Goal: Obtain resource: Obtain resource

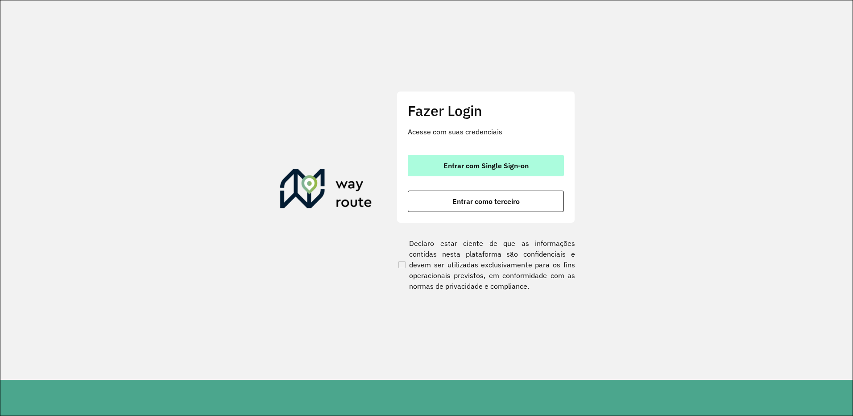
click at [499, 165] on span "Entrar com Single Sign-on" at bounding box center [486, 165] width 85 height 7
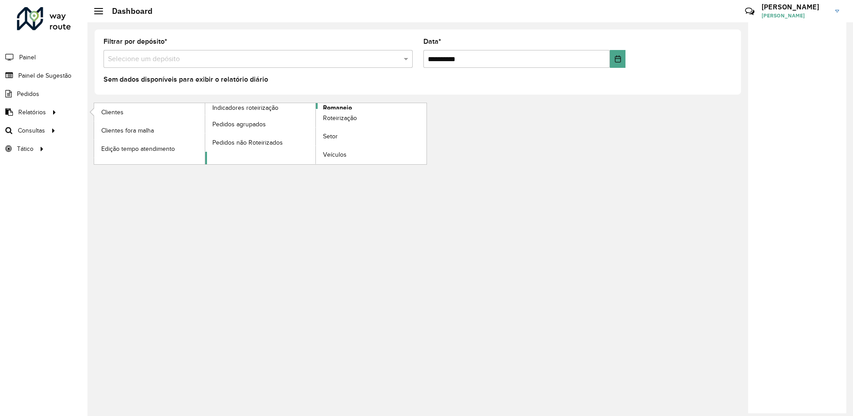
click at [349, 106] on span "Romaneio" at bounding box center [337, 107] width 29 height 9
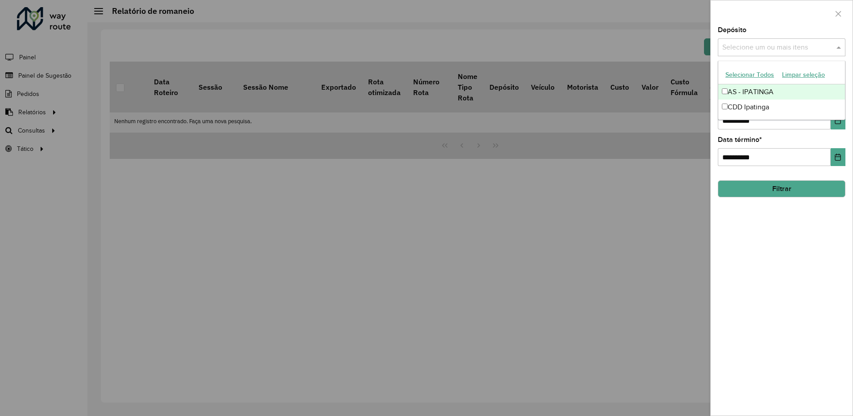
drag, startPoint x: 782, startPoint y: 48, endPoint x: 740, endPoint y: 104, distance: 70.2
click at [740, 104] on body "**********" at bounding box center [426, 208] width 853 height 416
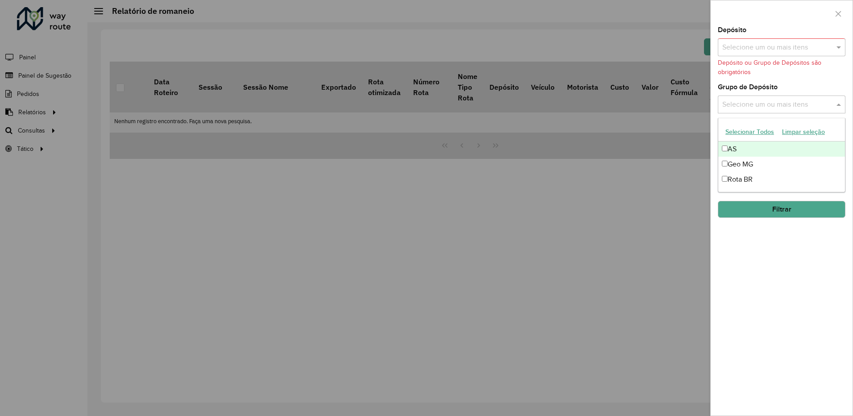
click at [740, 104] on input "text" at bounding box center [777, 105] width 114 height 11
click at [763, 53] on div "Selecione um ou mais itens" at bounding box center [782, 47] width 128 height 18
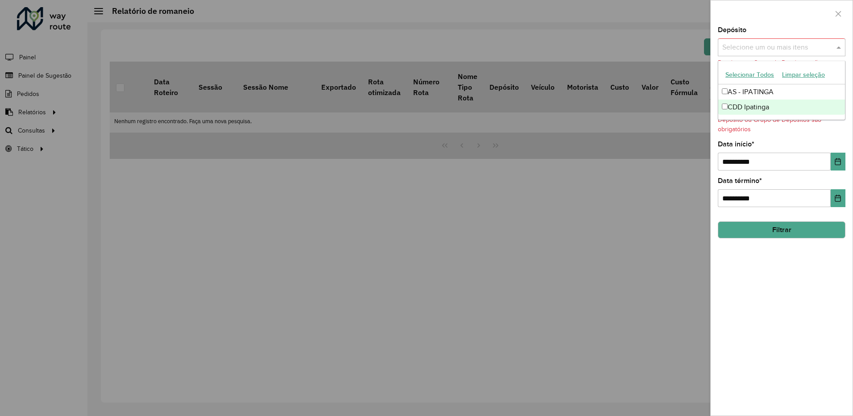
click at [739, 105] on div "CDD Ipatinga" at bounding box center [782, 107] width 127 height 15
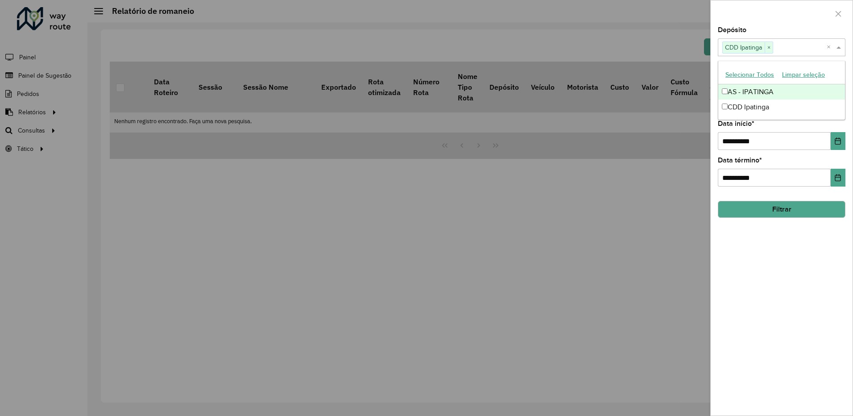
click at [786, 13] on div at bounding box center [782, 13] width 142 height 26
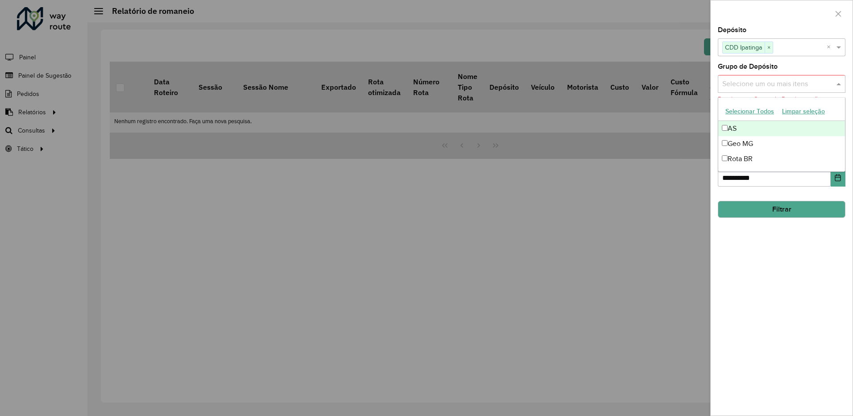
click at [784, 87] on input "text" at bounding box center [777, 84] width 114 height 11
click at [797, 107] on button "Limpar seleção" at bounding box center [803, 111] width 51 height 14
click at [825, 245] on div "**********" at bounding box center [782, 221] width 142 height 389
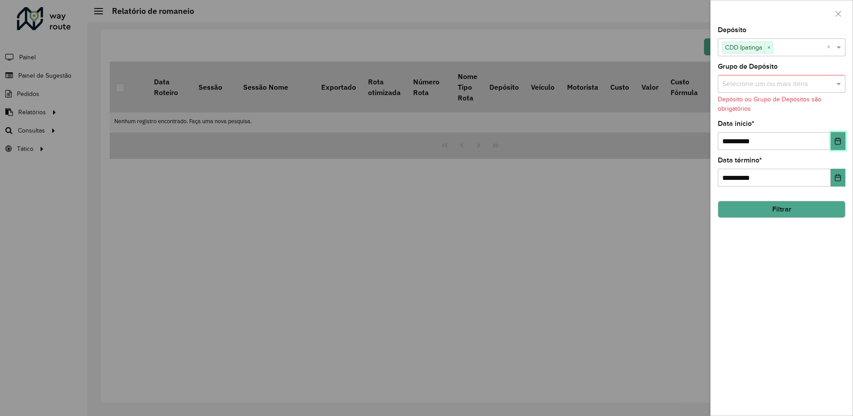
click at [840, 138] on icon "Choose Date" at bounding box center [839, 140] width 6 height 7
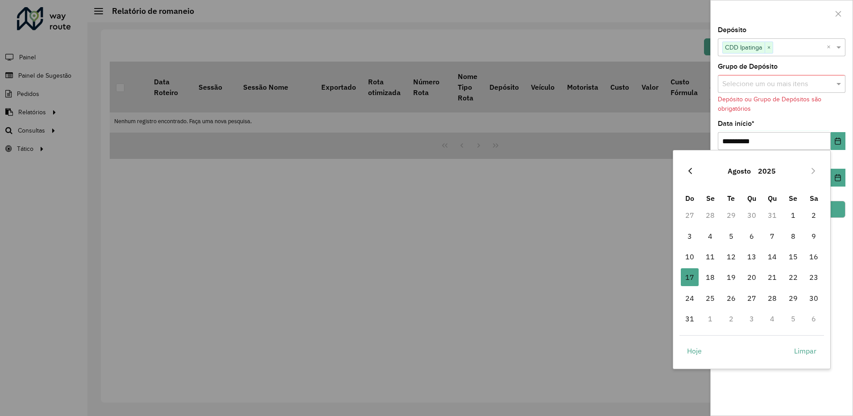
click at [692, 167] on icon "Previous Month" at bounding box center [690, 170] width 7 height 7
click at [816, 170] on icon "Next Month" at bounding box center [813, 170] width 7 height 7
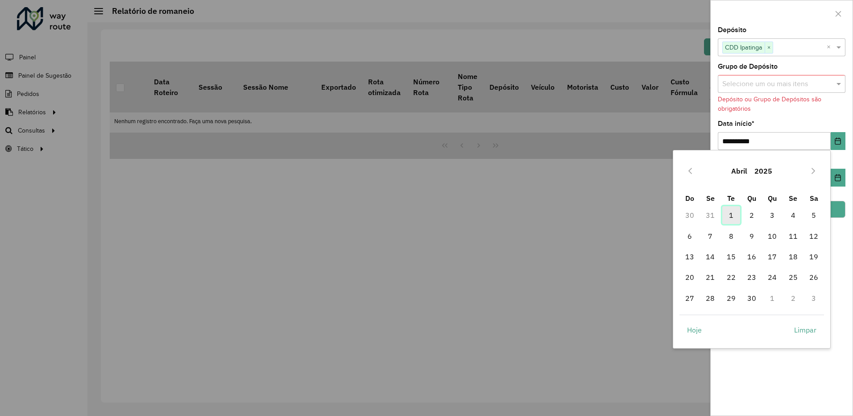
click at [732, 218] on span "1" at bounding box center [732, 215] width 18 height 18
type input "**********"
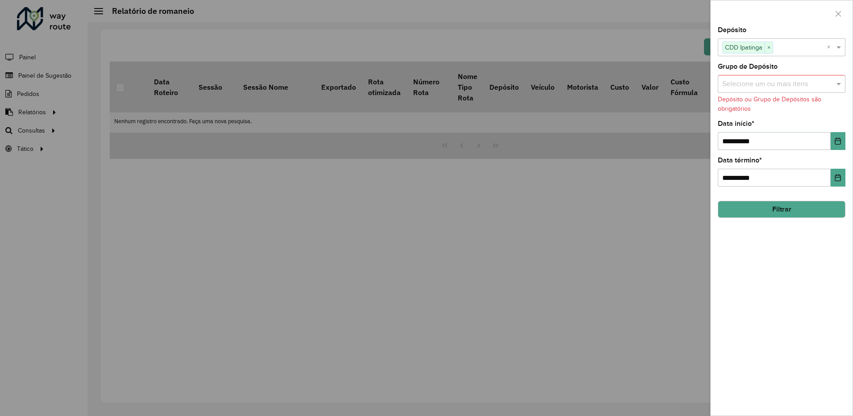
click at [799, 207] on button "Filtrar" at bounding box center [782, 209] width 128 height 17
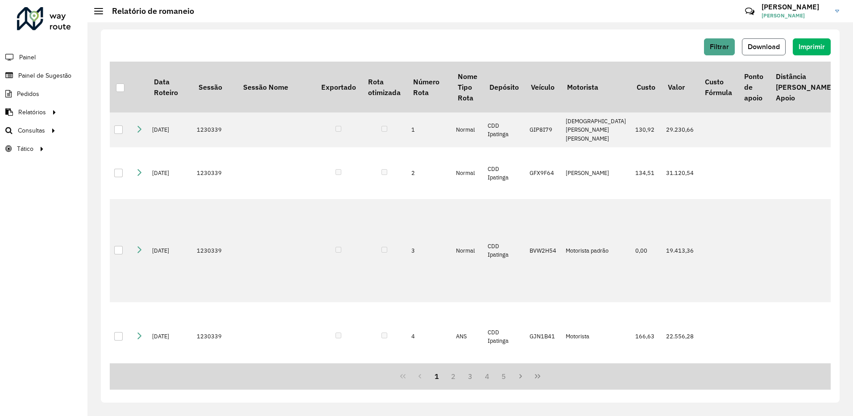
click at [760, 44] on span "Download" at bounding box center [764, 47] width 32 height 8
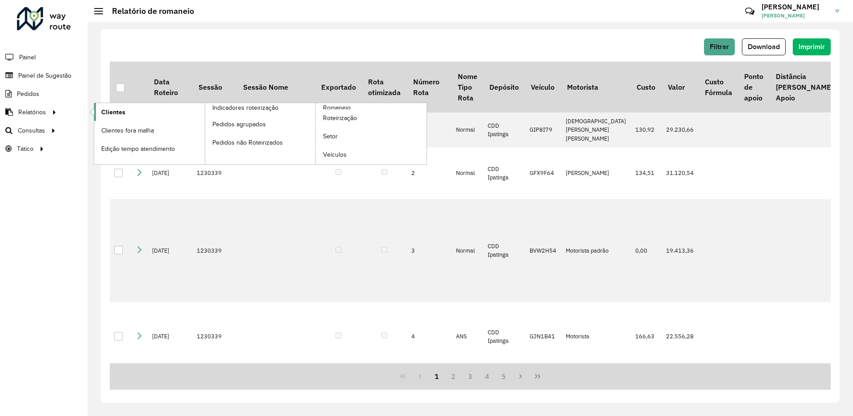
click at [104, 112] on span "Clientes" at bounding box center [113, 112] width 24 height 9
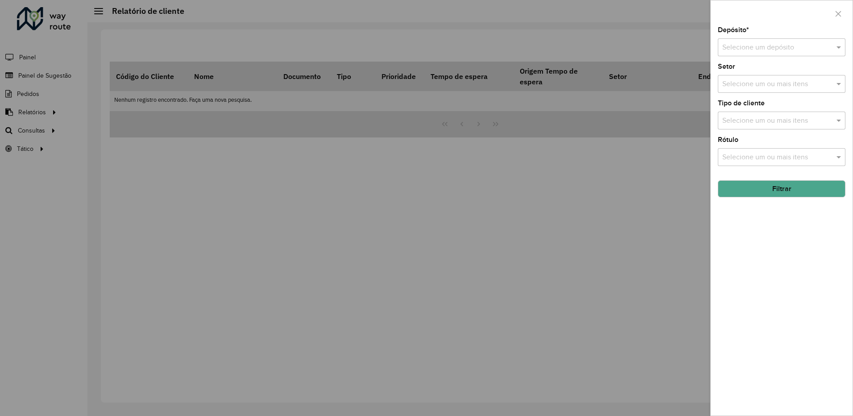
click at [744, 50] on input "text" at bounding box center [773, 47] width 101 height 11
click at [749, 88] on span "CDD Ipatinga" at bounding box center [743, 88] width 42 height 8
click at [790, 190] on button "Filtrar" at bounding box center [782, 188] width 128 height 17
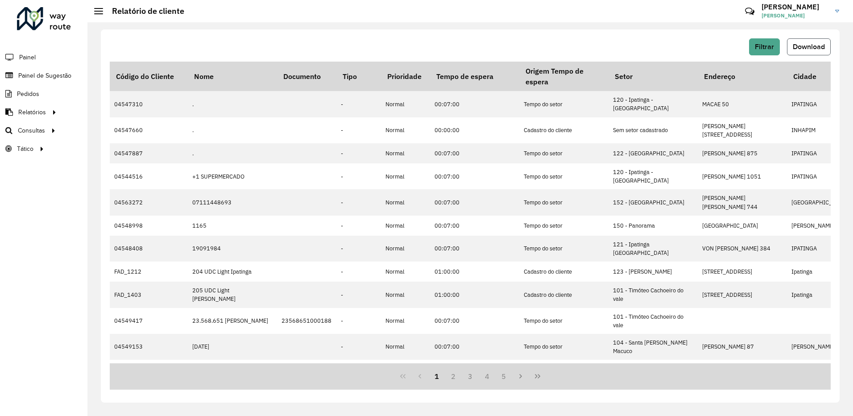
click at [807, 44] on span "Download" at bounding box center [809, 47] width 32 height 8
click at [481, 25] on div "Filtrar Download Código do Cliente Nome Documento Tipo Prioridade Tempo de espe…" at bounding box center [470, 219] width 766 height 394
